Goal: Navigation & Orientation: Find specific page/section

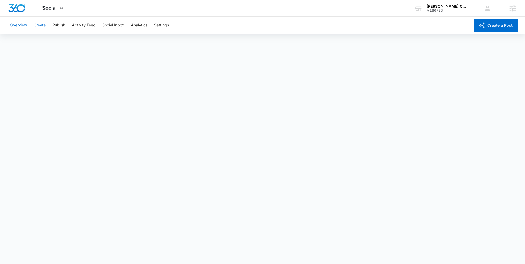
click at [43, 25] on button "Create" at bounding box center [40, 26] width 12 height 18
click at [56, 28] on button "Publish" at bounding box center [58, 26] width 13 height 18
click at [43, 42] on button "Schedules" at bounding box center [42, 41] width 19 height 15
click at [37, 24] on button "Create" at bounding box center [40, 26] width 12 height 18
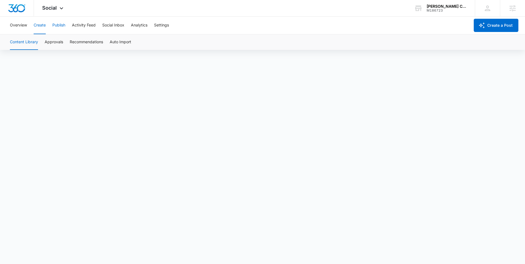
click at [60, 27] on button "Publish" at bounding box center [58, 26] width 13 height 18
click at [36, 26] on button "Create" at bounding box center [40, 26] width 12 height 18
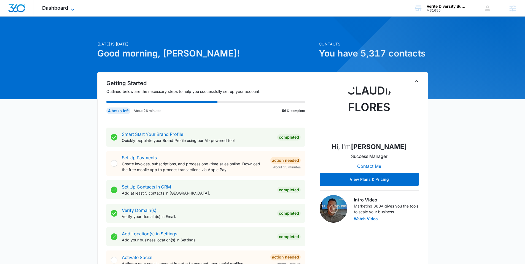
click at [49, 9] on span "Dashboard" at bounding box center [55, 8] width 26 height 6
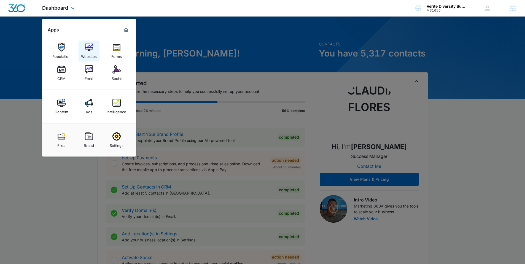
click at [87, 55] on div "Websites" at bounding box center [89, 55] width 16 height 7
